Goal: Task Accomplishment & Management: Manage account settings

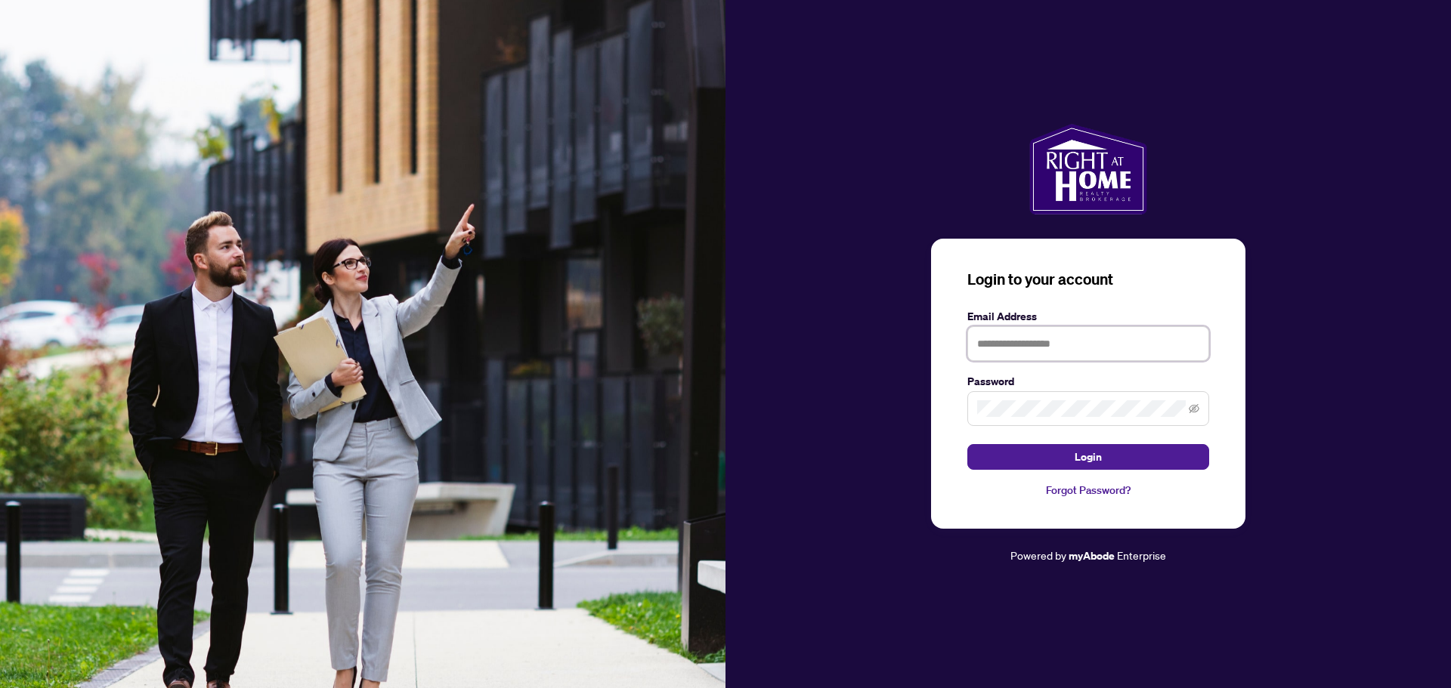
click at [1056, 345] on input "text" at bounding box center [1088, 343] width 242 height 35
type input "**********"
click at [1010, 447] on button "Login" at bounding box center [1088, 457] width 242 height 26
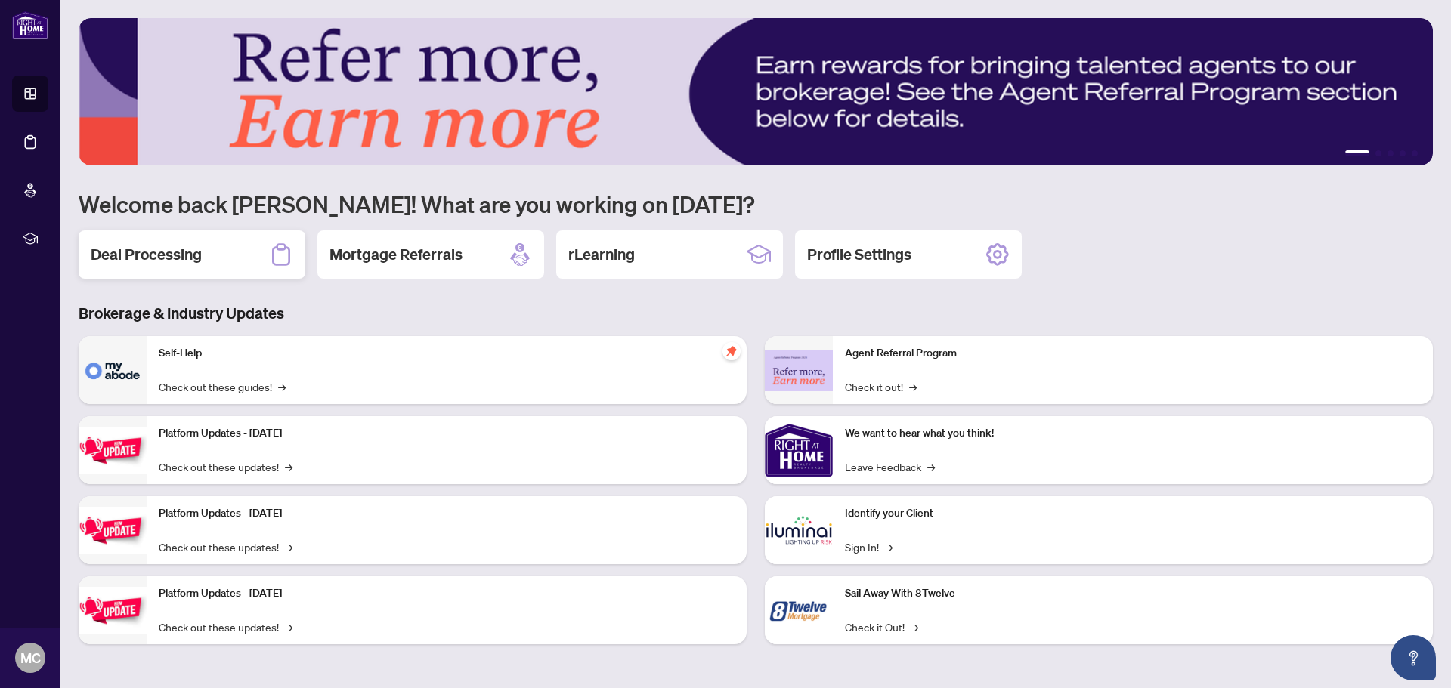
click at [235, 266] on div "Deal Processing" at bounding box center [192, 254] width 227 height 48
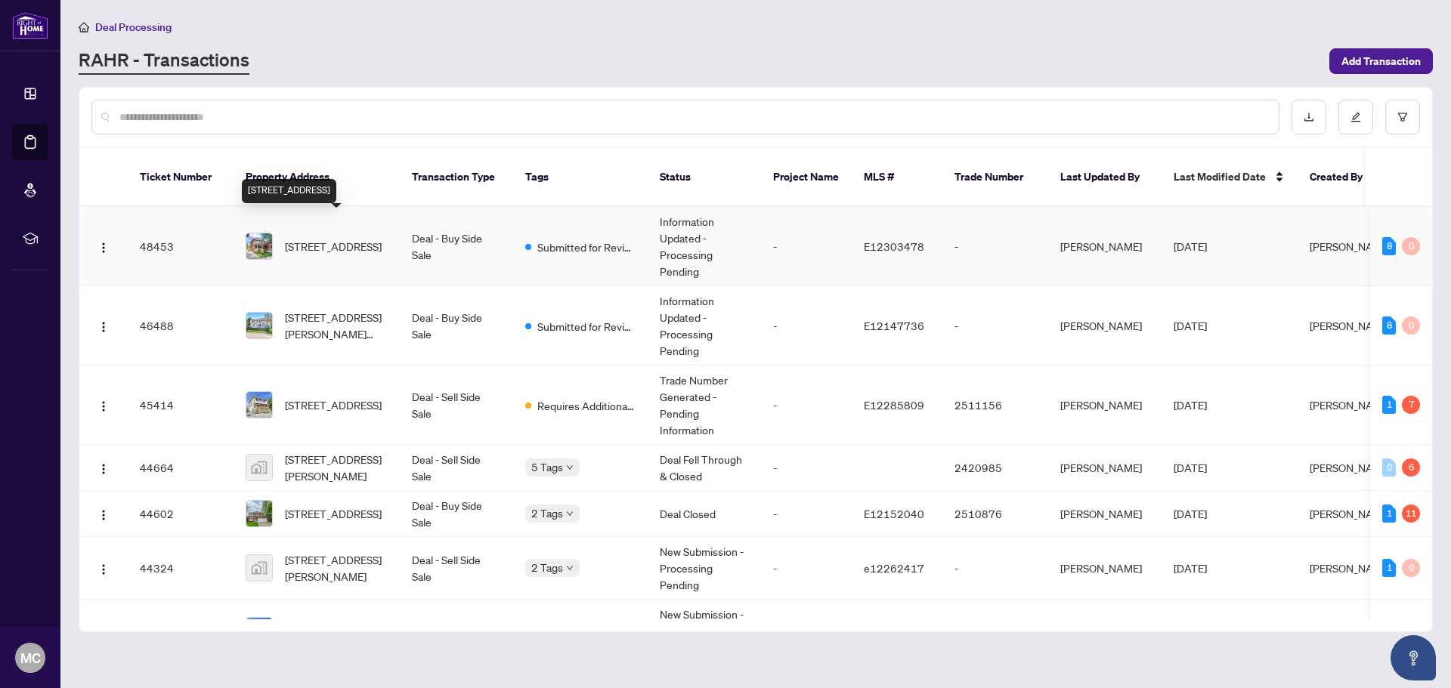
click at [363, 238] on span "[STREET_ADDRESS]" at bounding box center [333, 246] width 97 height 17
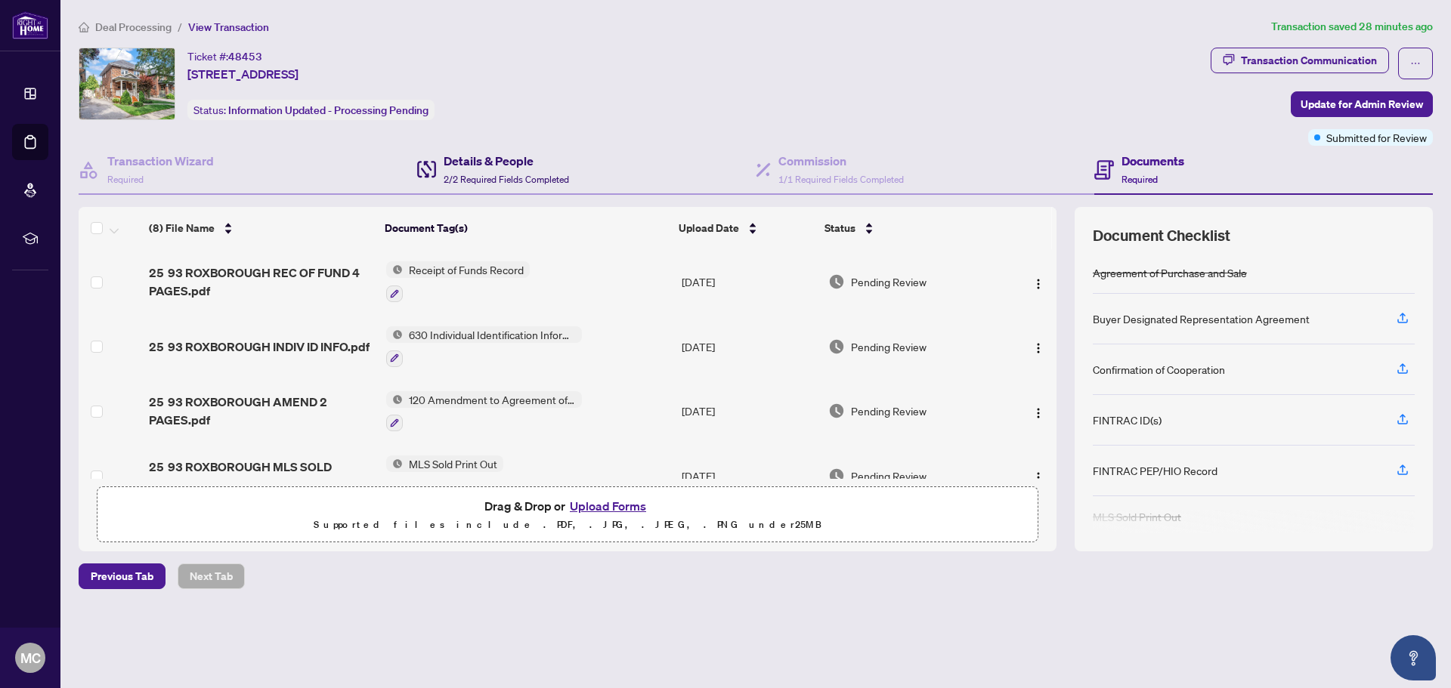
click at [492, 164] on h4 "Details & People" at bounding box center [506, 161] width 125 height 18
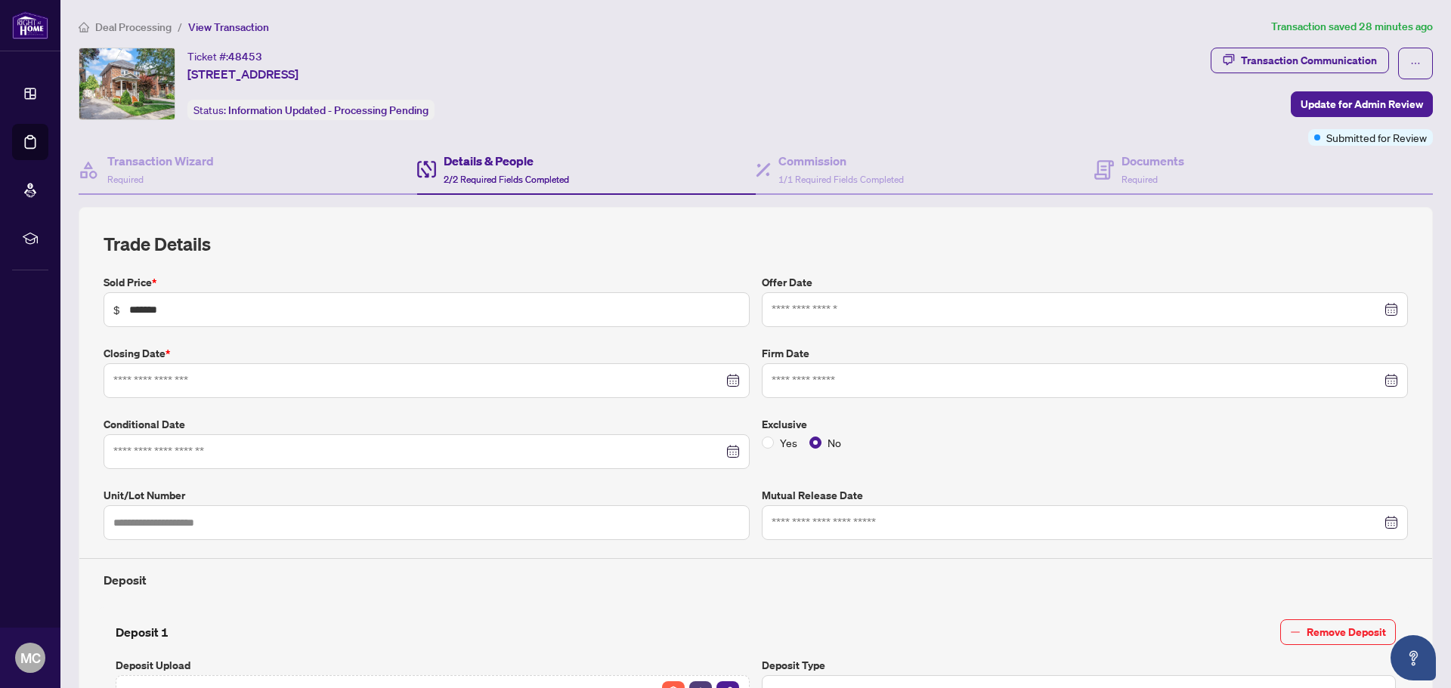
type input "**********"
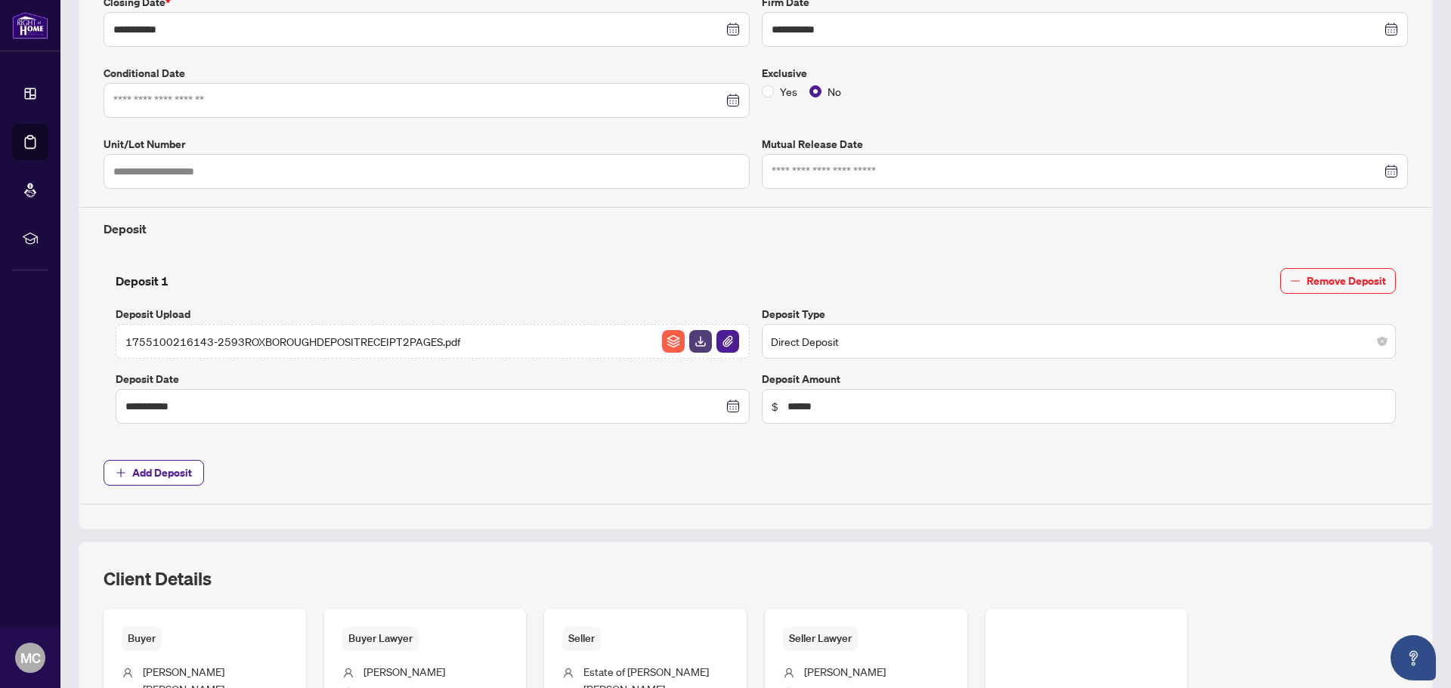
scroll to position [178, 0]
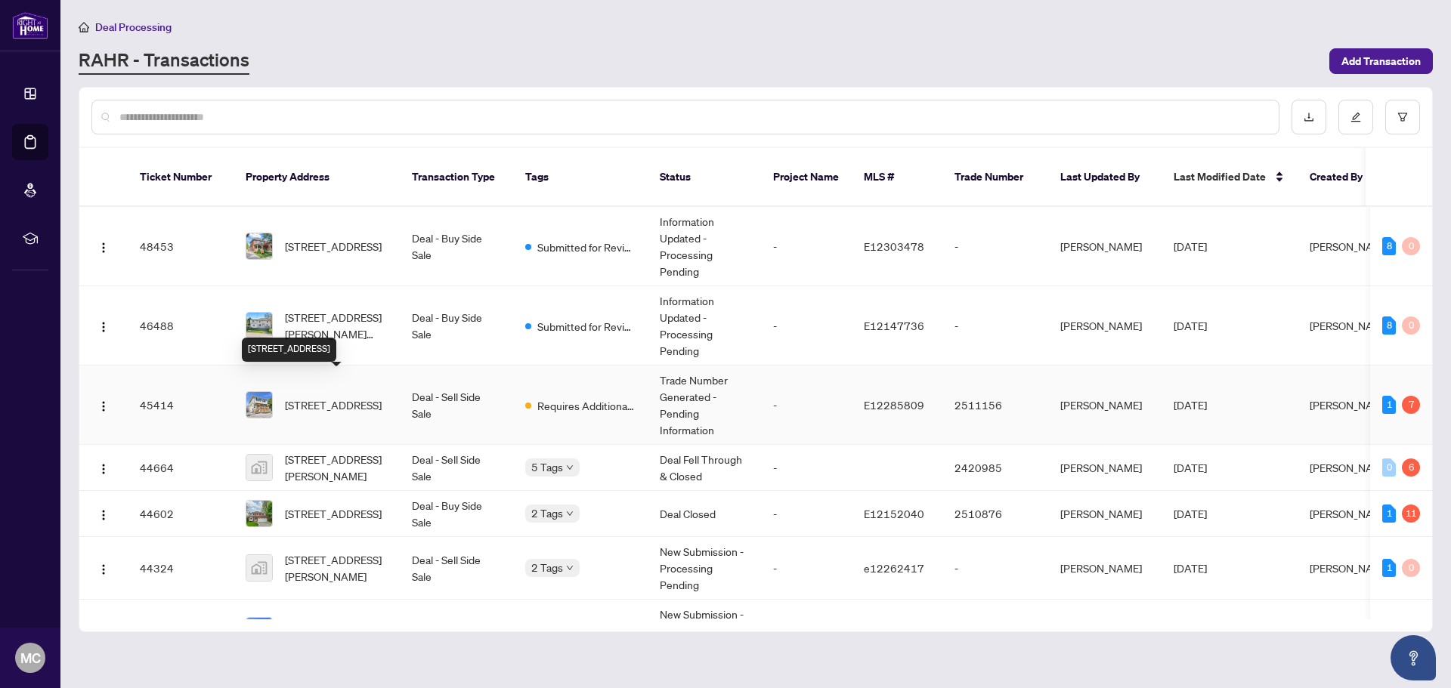
click at [366, 397] on span "[STREET_ADDRESS]" at bounding box center [333, 405] width 97 height 17
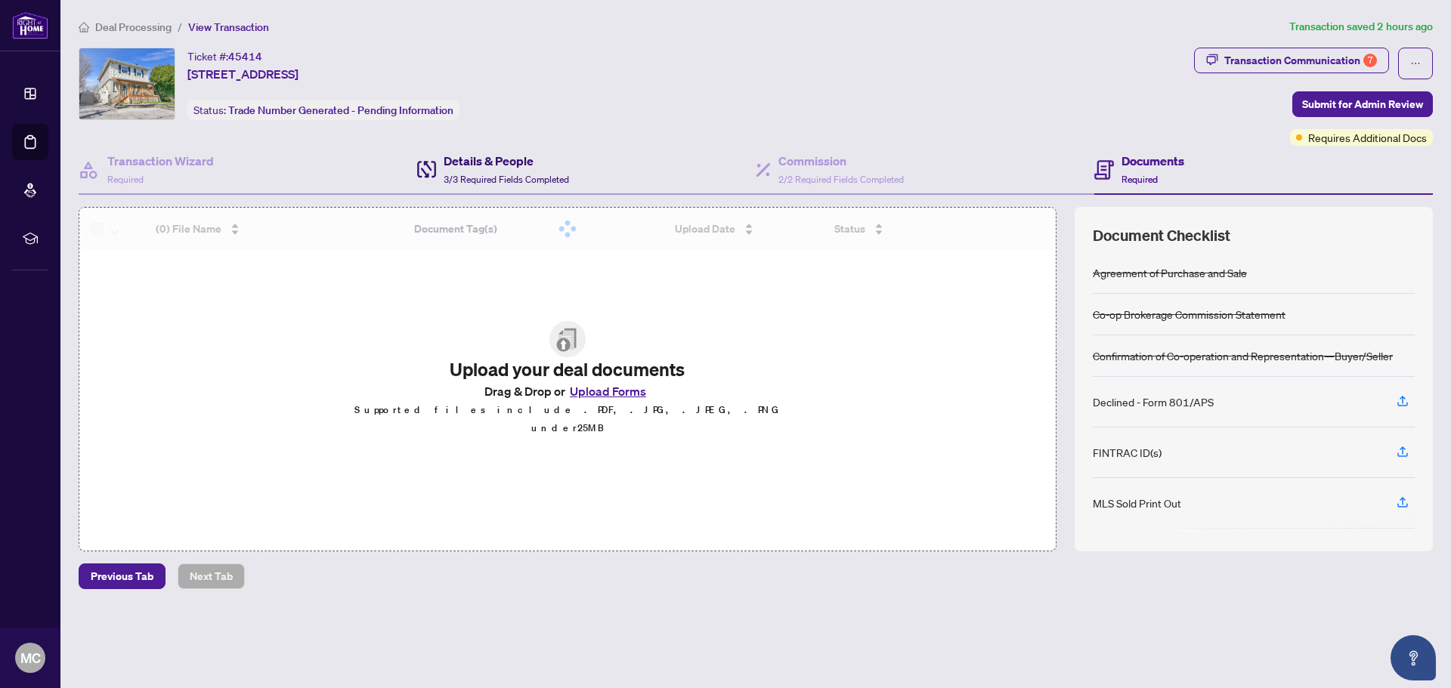
click at [510, 164] on h4 "Details & People" at bounding box center [506, 161] width 125 height 18
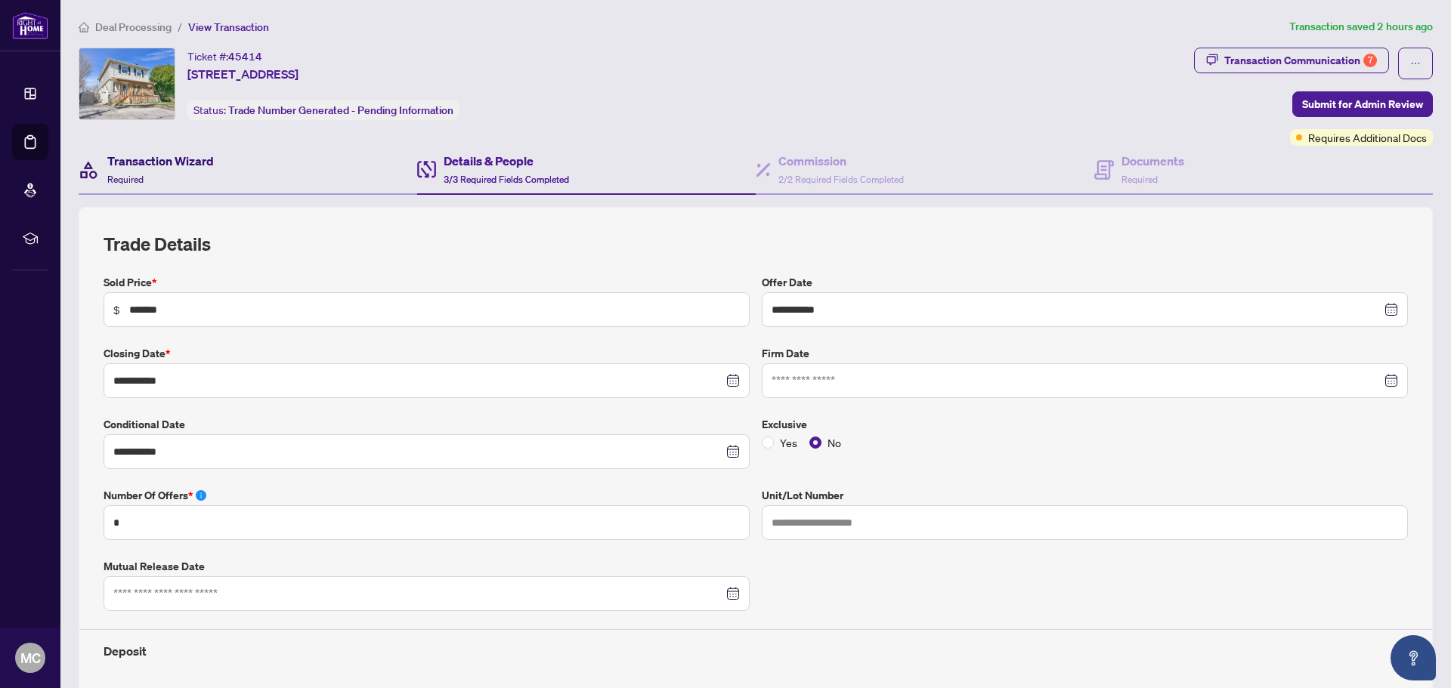
click at [167, 159] on h4 "Transaction Wizard" at bounding box center [160, 161] width 107 height 18
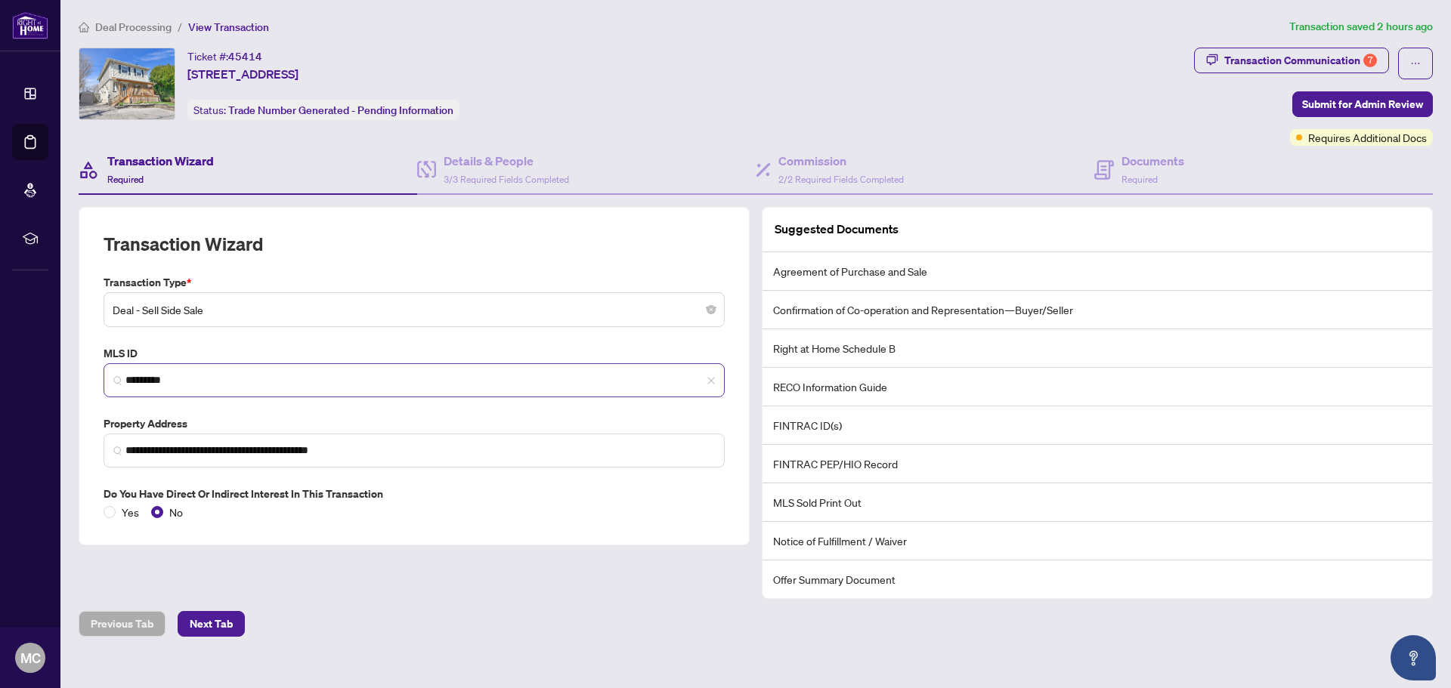
scroll to position [19, 0]
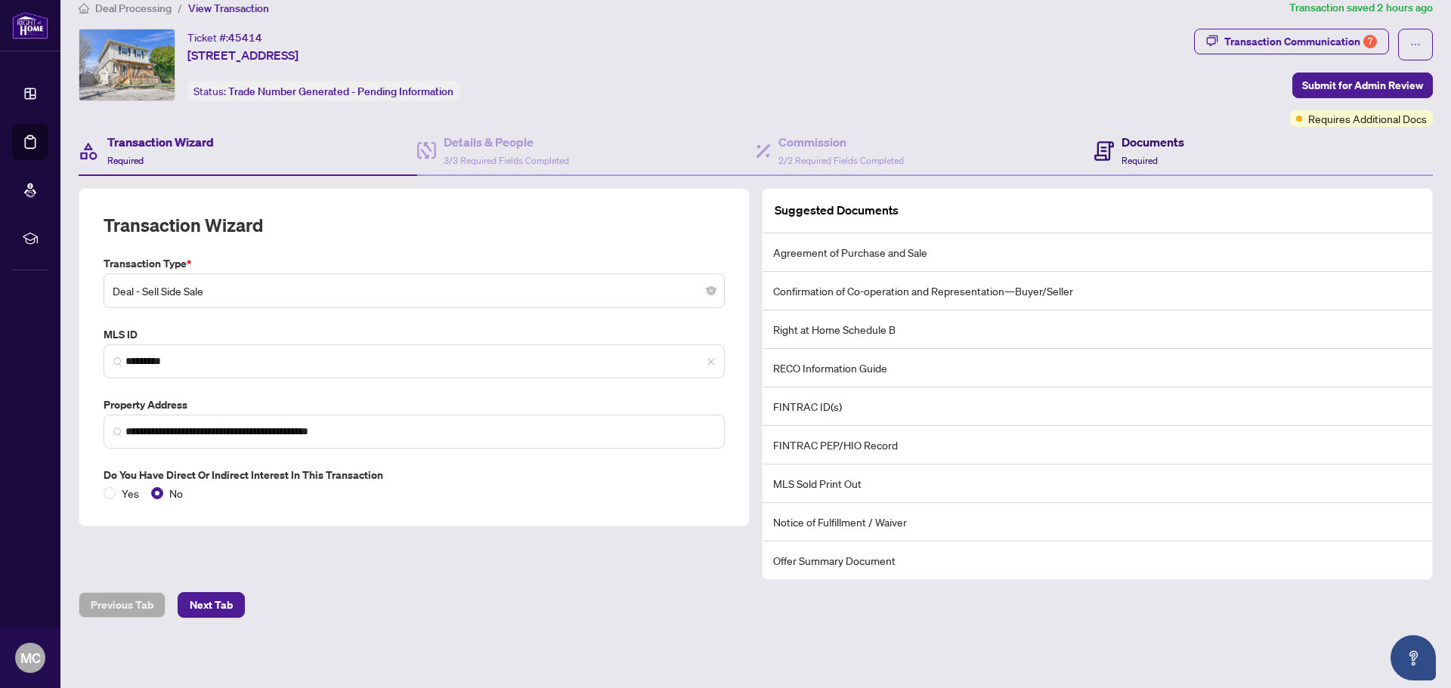
click at [1156, 141] on h4 "Documents" at bounding box center [1152, 142] width 63 height 18
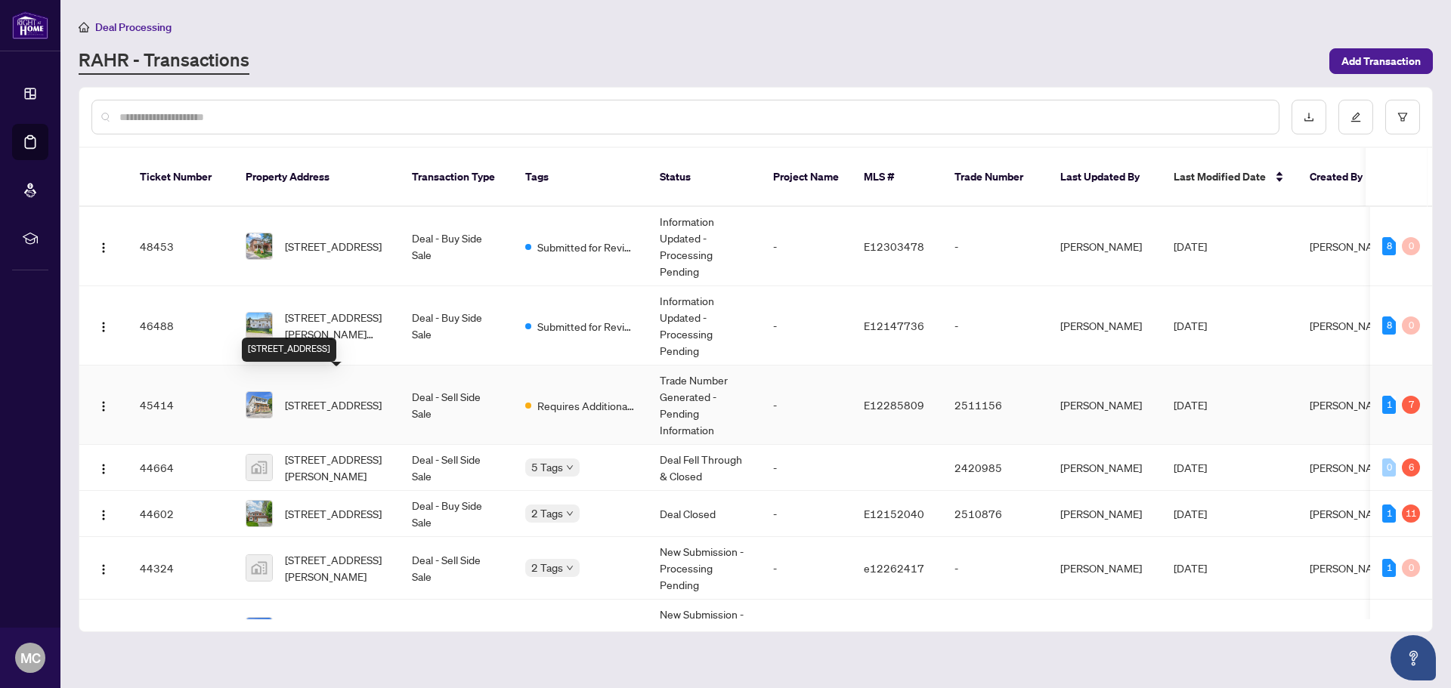
click at [341, 397] on span "[STREET_ADDRESS]" at bounding box center [333, 405] width 97 height 17
